Goal: Task Accomplishment & Management: Complete application form

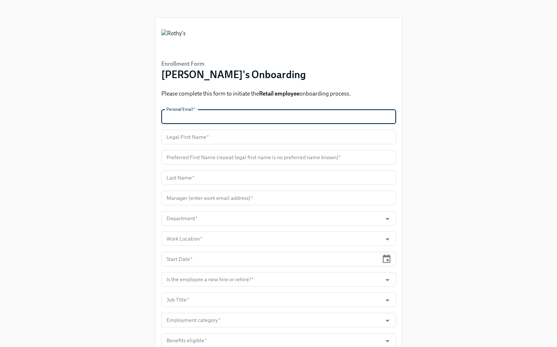
click at [251, 118] on input "text" at bounding box center [278, 116] width 235 height 15
paste input "barclaydoterin@gmail.com"
type input "barclaydoterin@gmail.com"
click at [212, 139] on input "text" at bounding box center [278, 137] width 235 height 15
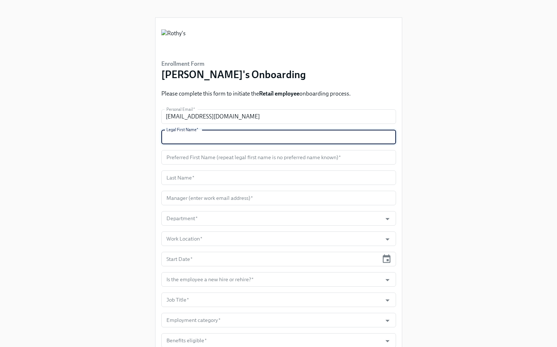
paste input "Erin"
type input "Erin"
click at [211, 153] on input "text" at bounding box center [278, 157] width 235 height 15
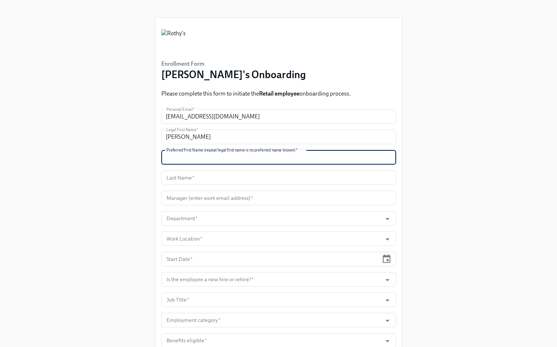
paste input "Erin"
type input "Erin"
click at [264, 175] on input "text" at bounding box center [278, 177] width 235 height 15
paste input "Barclay"
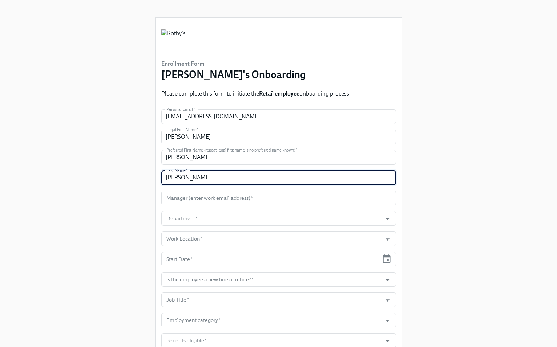
type input "Barclay"
click at [237, 195] on input "text" at bounding box center [278, 198] width 235 height 15
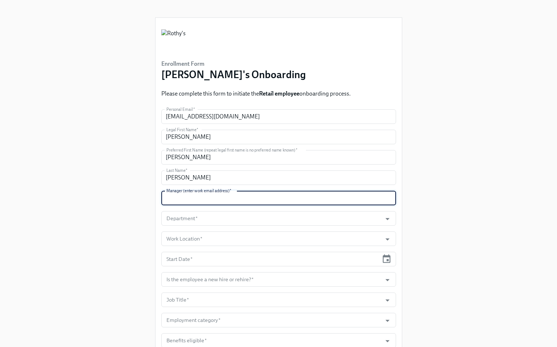
paste input "kstafford@rothys.com"
type input "kstafford@rothys.com"
click at [237, 212] on input "Department   *" at bounding box center [272, 218] width 214 height 15
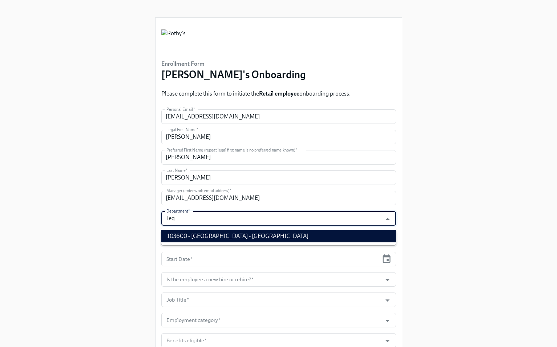
drag, startPoint x: 238, startPoint y: 233, endPoint x: 230, endPoint y: 235, distance: 8.1
click at [238, 233] on li "103600 - Legacy Place - MA" at bounding box center [278, 236] width 235 height 12
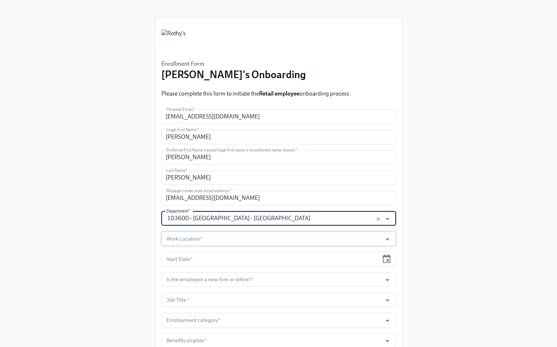
type input "103600 - Legacy Place - MA"
click at [230, 235] on input "Work Location   *" at bounding box center [272, 238] width 214 height 15
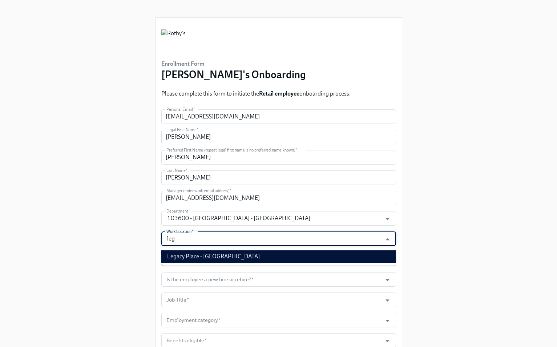
click at [237, 255] on li "Legacy Place - MA" at bounding box center [278, 256] width 235 height 12
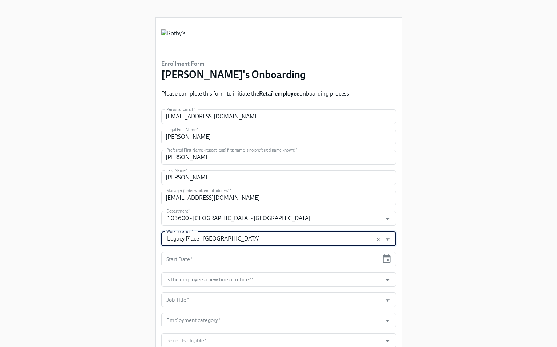
scroll to position [50, 0]
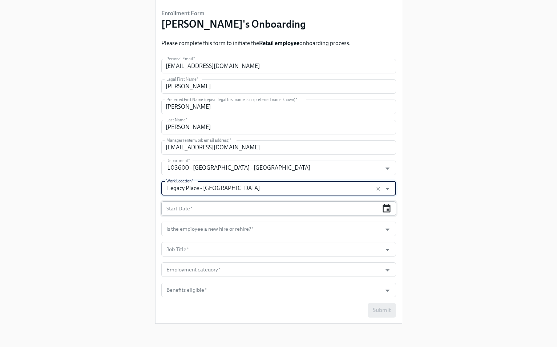
type input "Legacy Place - MA"
click at [386, 207] on icon "button" at bounding box center [386, 208] width 10 height 10
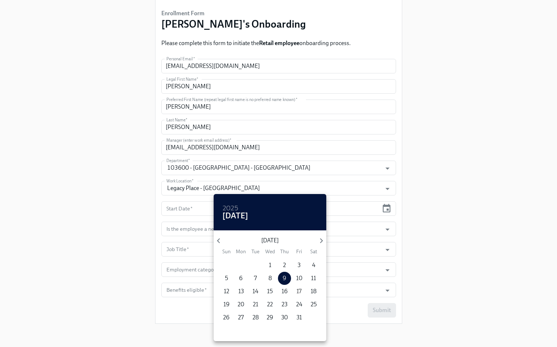
click at [294, 290] on span "17" at bounding box center [298, 291] width 13 height 8
type input "10/17/2025"
drag, startPoint x: 471, startPoint y: 227, endPoint x: 451, endPoint y: 224, distance: 20.2
click at [470, 227] on div at bounding box center [278, 173] width 557 height 347
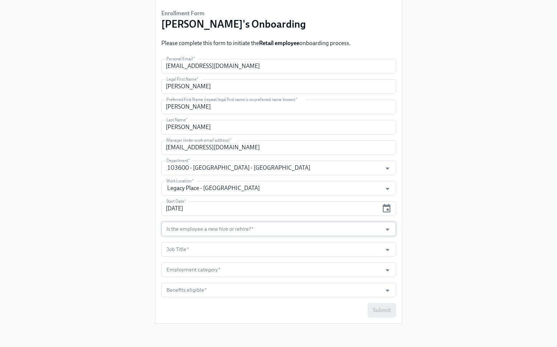
click at [381, 225] on div at bounding box center [383, 229] width 19 height 11
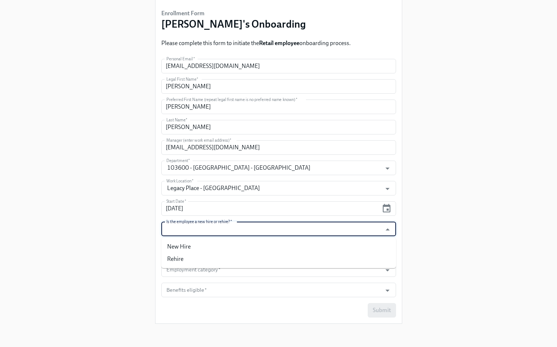
click at [352, 234] on input "Is the employee a new hire or rehire?   *" at bounding box center [272, 228] width 214 height 15
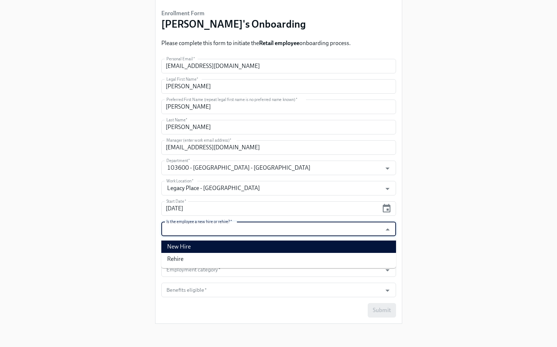
click at [306, 250] on li "New Hire" at bounding box center [278, 246] width 235 height 12
type input "New Hire"
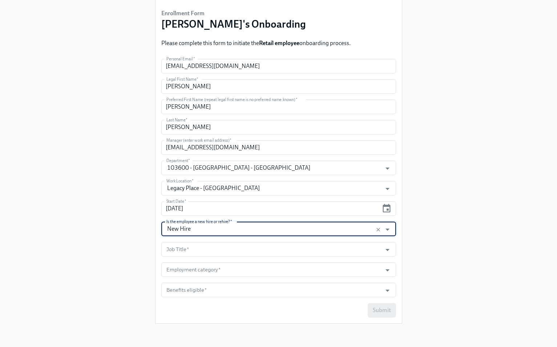
click at [302, 259] on form "Personal Email   * barclaydoterin@gmail.com Personal Email * Legal First Name  …" at bounding box center [278, 188] width 235 height 259
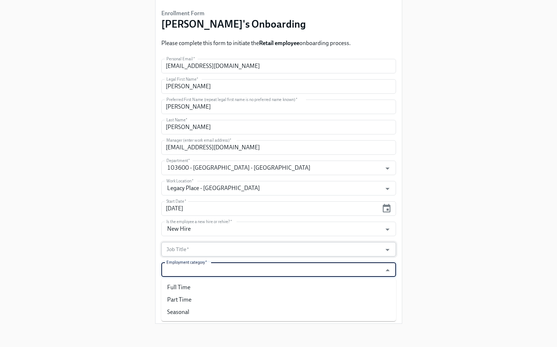
click at [301, 255] on input "Job Title   *" at bounding box center [272, 249] width 214 height 15
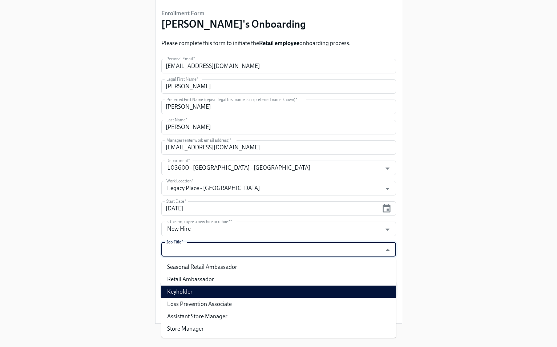
click at [273, 293] on li "Keyholder" at bounding box center [278, 291] width 235 height 12
type input "Keyholder"
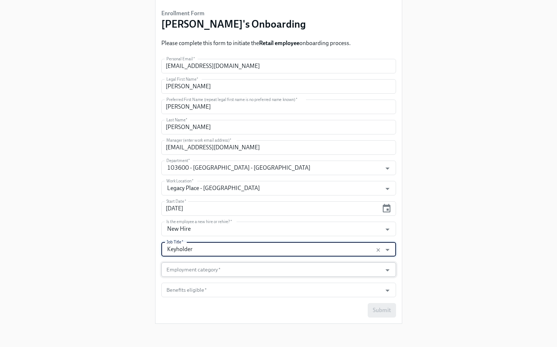
click at [286, 270] on input "Employment category   *" at bounding box center [272, 269] width 214 height 15
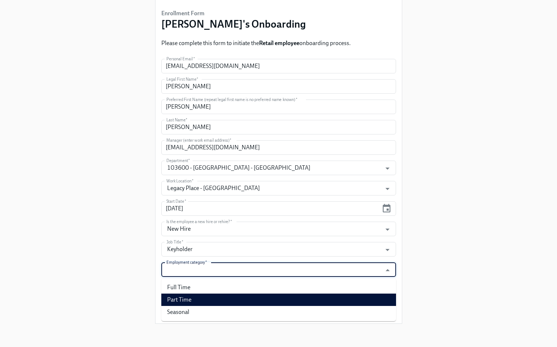
click at [273, 301] on li "Part Time" at bounding box center [278, 299] width 235 height 12
type input "Part Time"
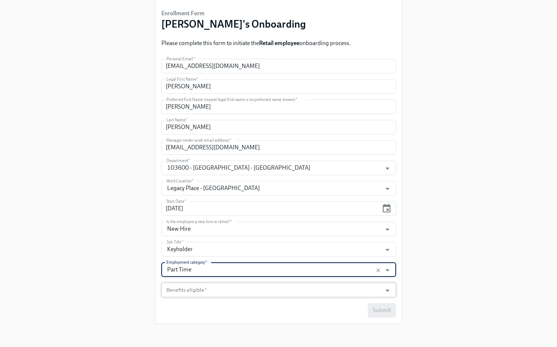
drag, startPoint x: 269, startPoint y: 290, endPoint x: 268, endPoint y: 294, distance: 3.8
click at [269, 291] on input "Benefits eligible   *" at bounding box center [272, 289] width 214 height 15
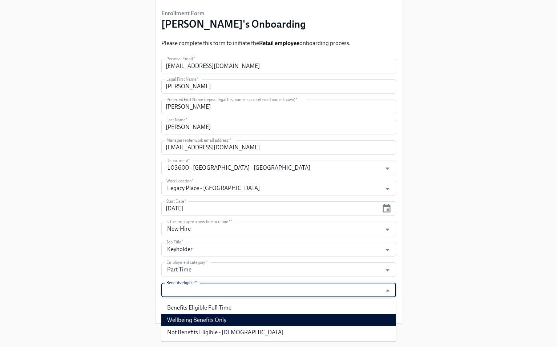
drag, startPoint x: 265, startPoint y: 317, endPoint x: 311, endPoint y: 315, distance: 46.2
click at [265, 317] on li "Wellbeing Benefits Only" at bounding box center [278, 320] width 235 height 12
type input "Wellbeing Benefits Only"
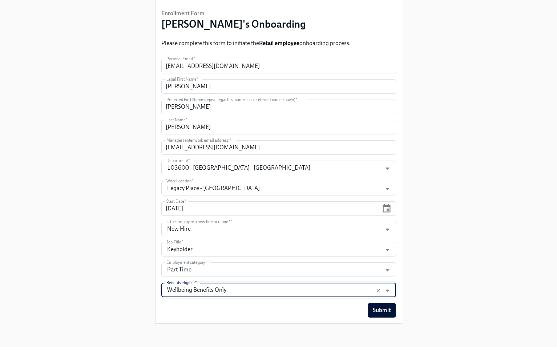
click at [375, 313] on span "Submit" at bounding box center [382, 309] width 18 height 7
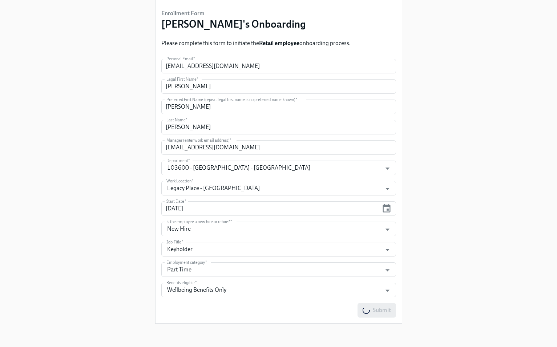
scroll to position [0, 0]
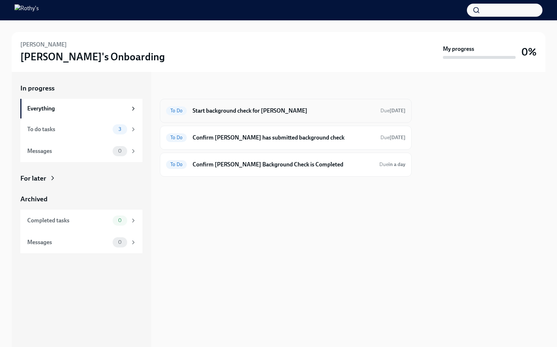
click at [284, 111] on h6 "Start background check for [PERSON_NAME]" at bounding box center [283, 111] width 182 height 8
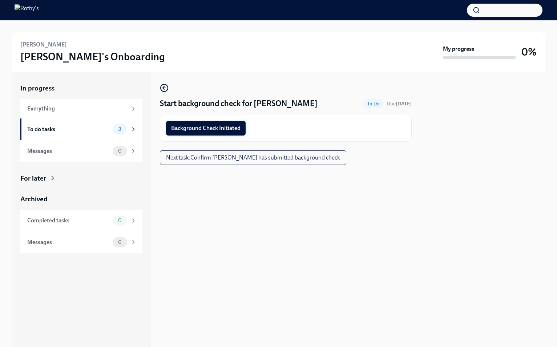
click at [228, 131] on span "Background Check Initiated" at bounding box center [205, 128] width 69 height 7
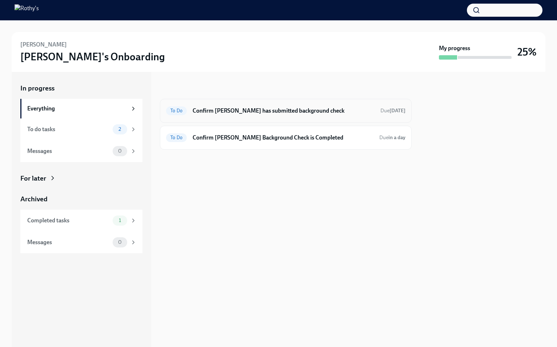
click at [296, 111] on h6 "Confirm [PERSON_NAME] has submitted background check" at bounding box center [283, 111] width 182 height 8
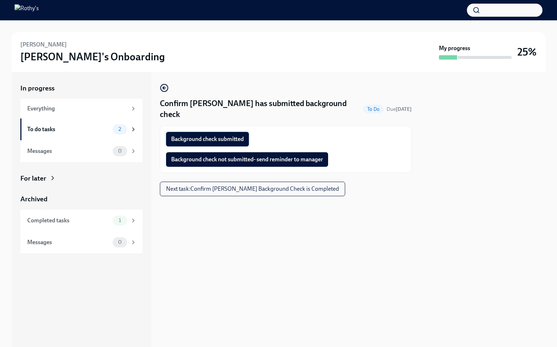
click at [226, 132] on button "Background check submitted" at bounding box center [207, 139] width 83 height 15
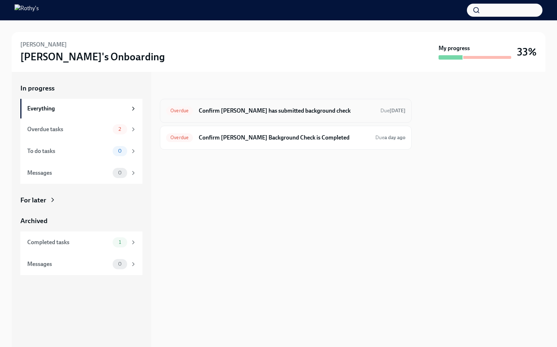
click at [280, 111] on h6 "Confirm Linda has submitted background check" at bounding box center [287, 111] width 176 height 8
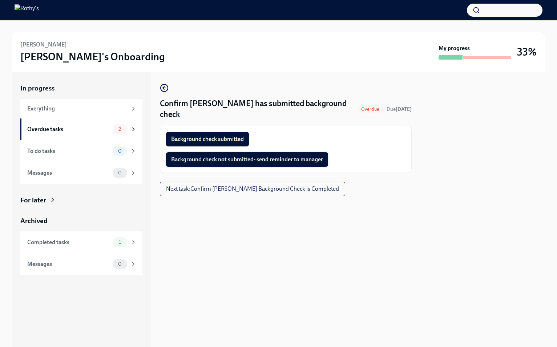
click at [308, 153] on button "Background check not submitted- send reminder to manager" at bounding box center [247, 159] width 162 height 15
